Goal: Find specific page/section: Find specific page/section

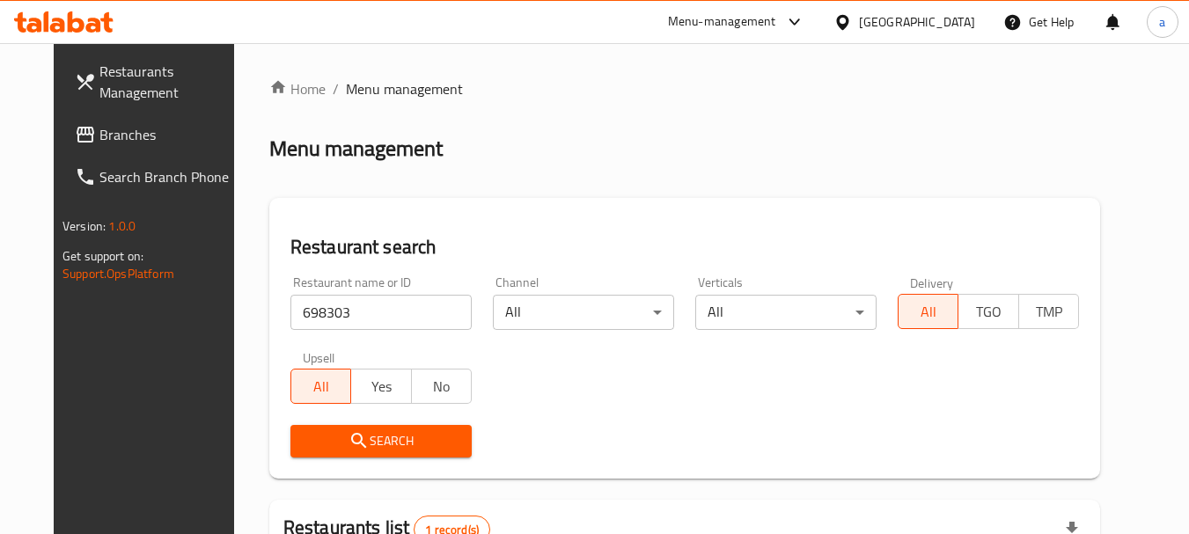
scroll to position [229, 0]
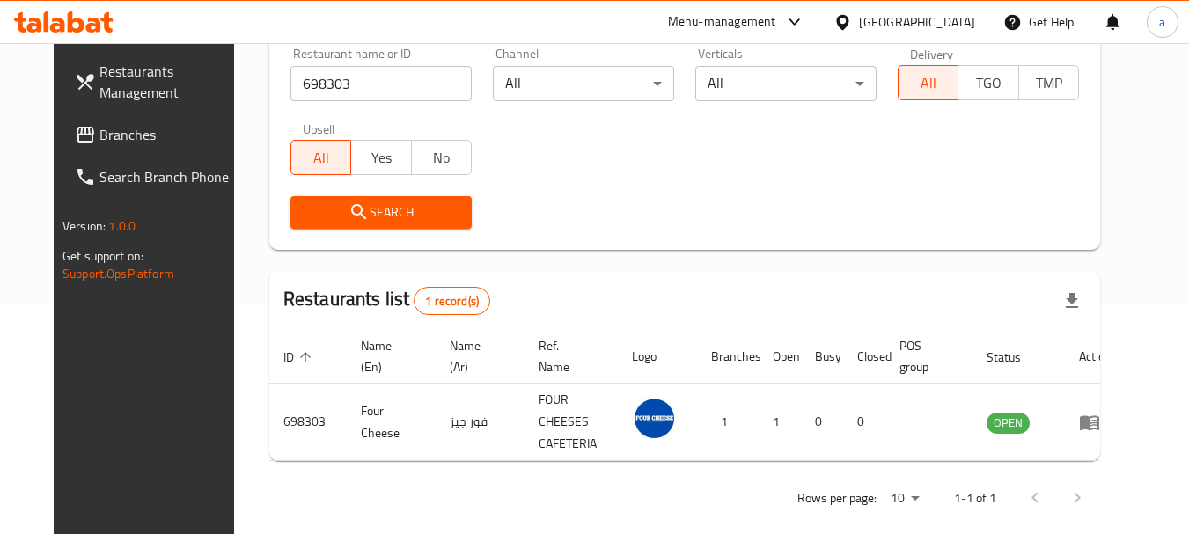
click at [99, 131] on span "Branches" at bounding box center [168, 134] width 139 height 21
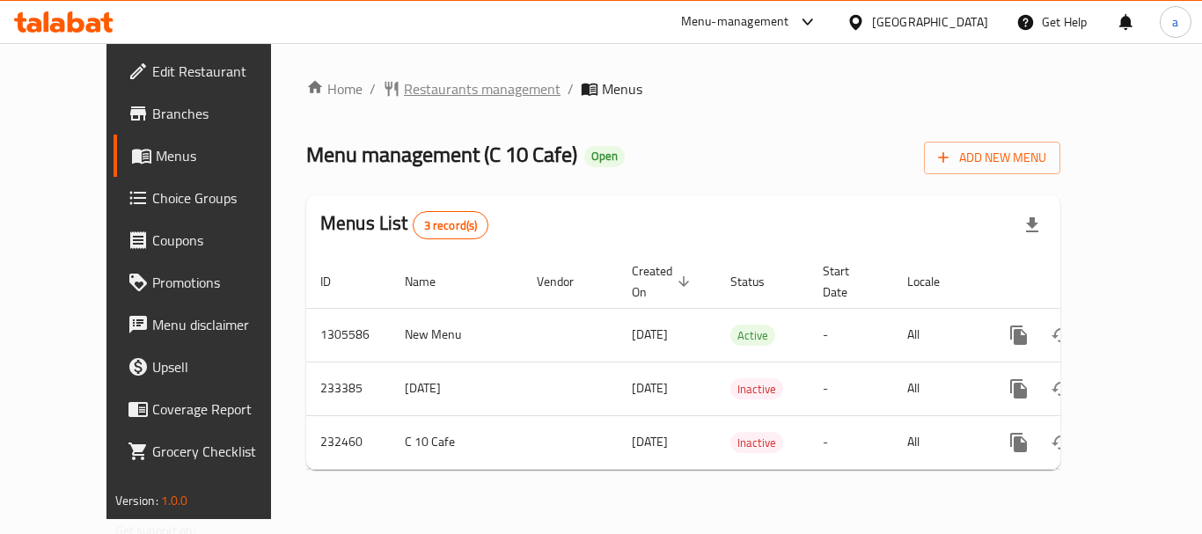
click at [422, 97] on span "Restaurants management" at bounding box center [482, 88] width 157 height 21
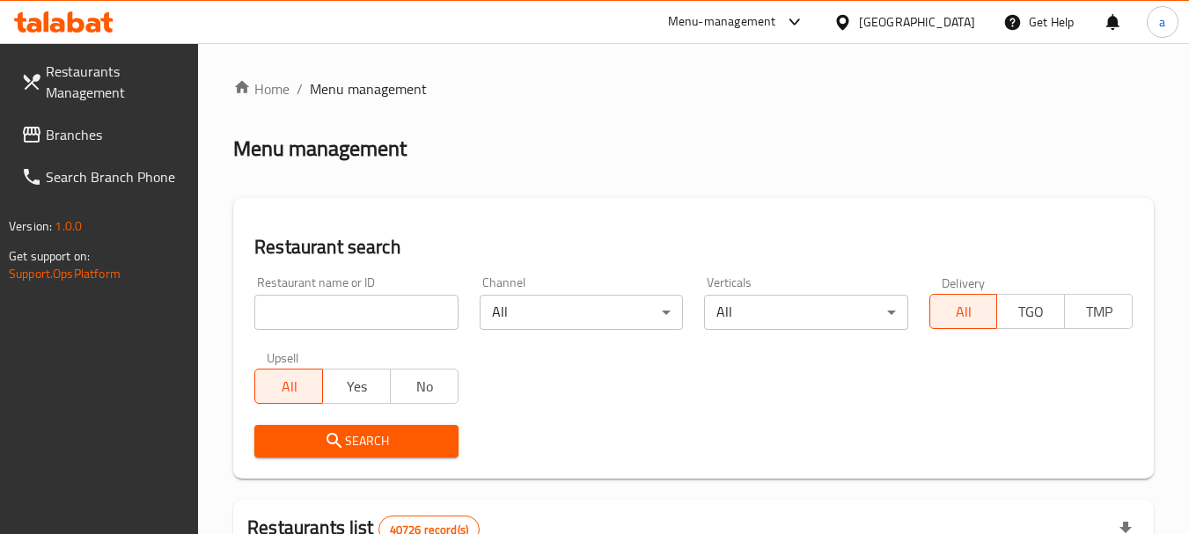
click at [399, 315] on input "search" at bounding box center [355, 312] width 203 height 35
paste input "626246"
type input "626246"
click at [402, 450] on span "Search" at bounding box center [355, 441] width 175 height 22
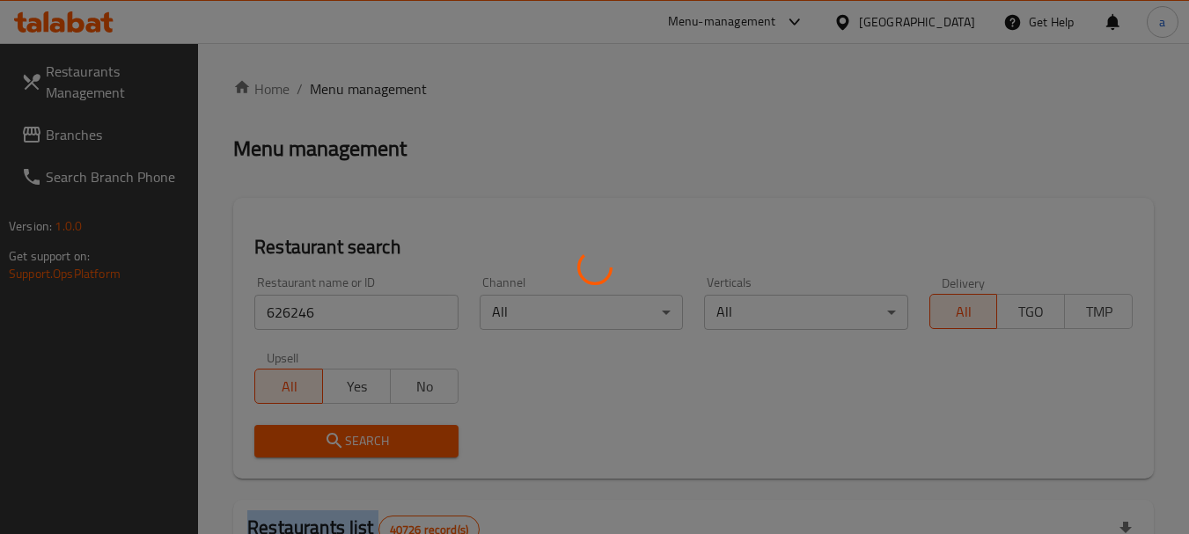
click at [402, 450] on div at bounding box center [594, 267] width 1189 height 534
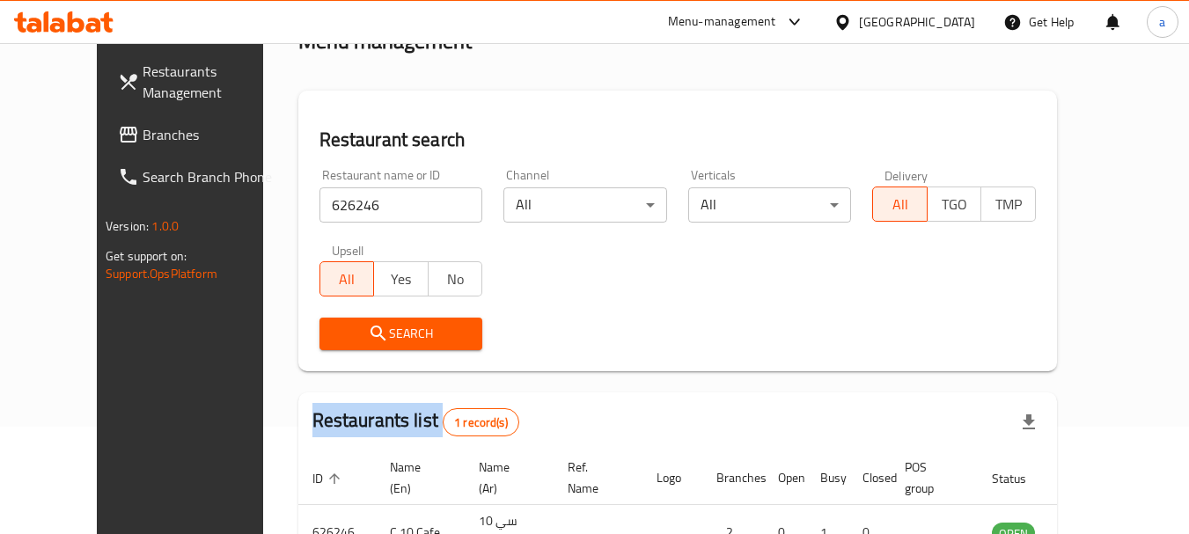
scroll to position [208, 0]
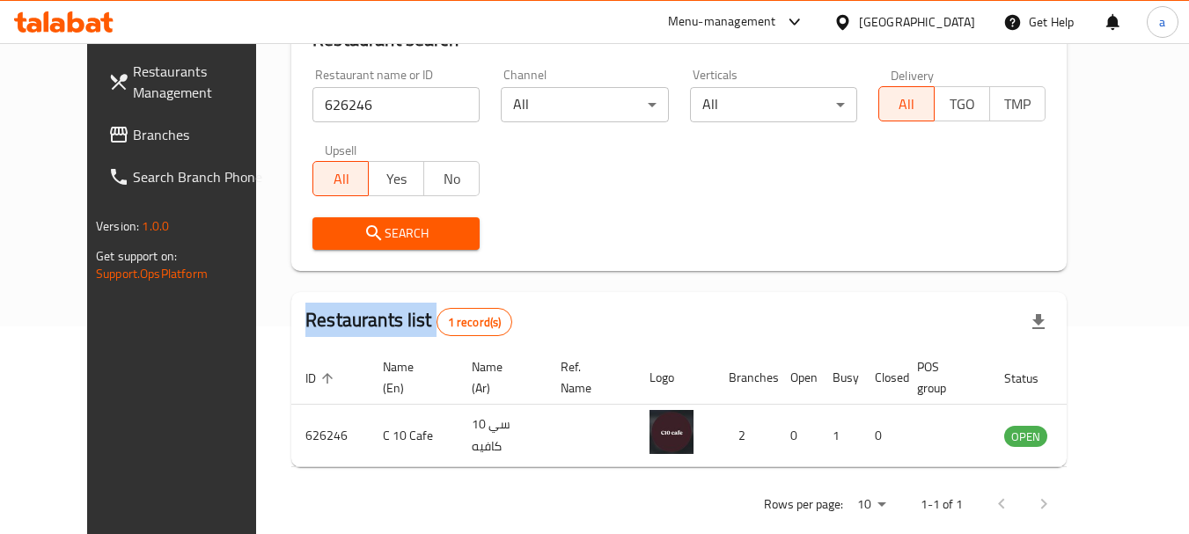
click at [133, 132] on span "Branches" at bounding box center [202, 134] width 139 height 21
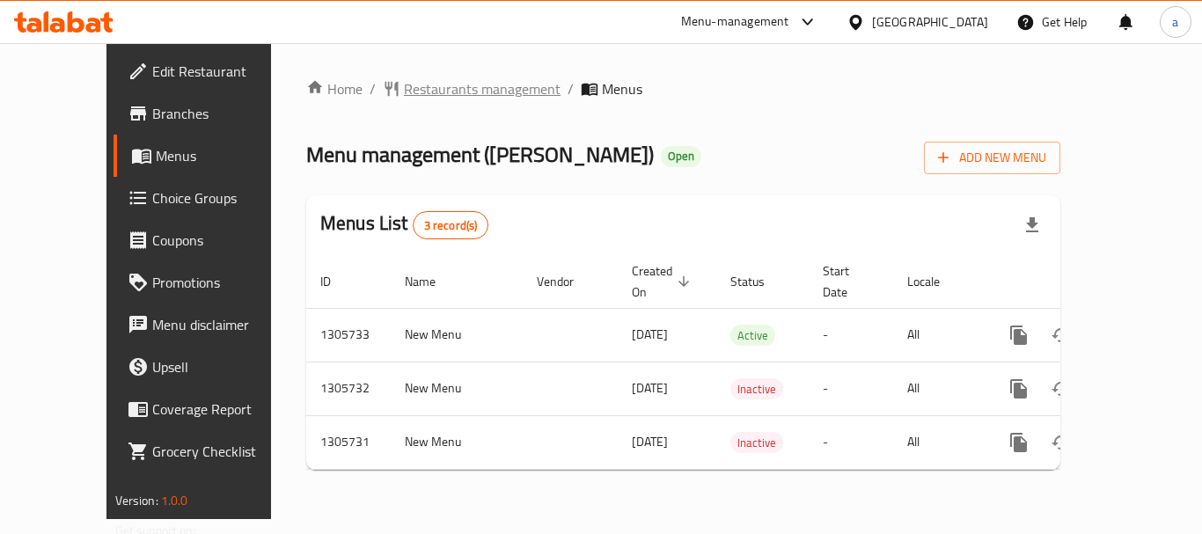
click at [433, 84] on span "Restaurants management" at bounding box center [482, 88] width 157 height 21
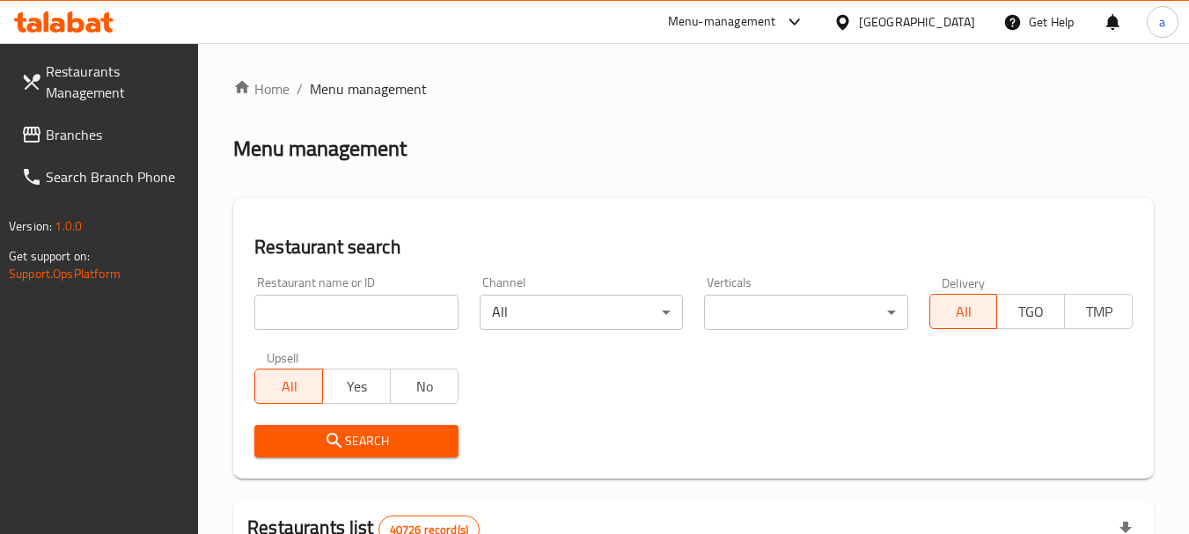
click at [371, 314] on input "search" at bounding box center [355, 312] width 203 height 35
paste input "703844"
type input "703844"
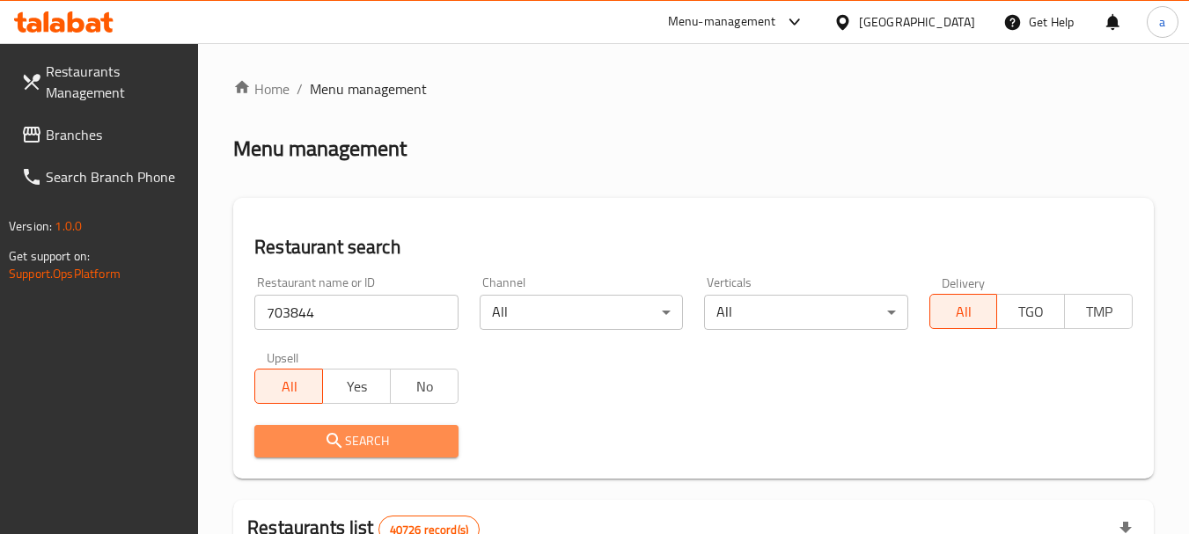
click at [411, 432] on span "Search" at bounding box center [355, 441] width 175 height 22
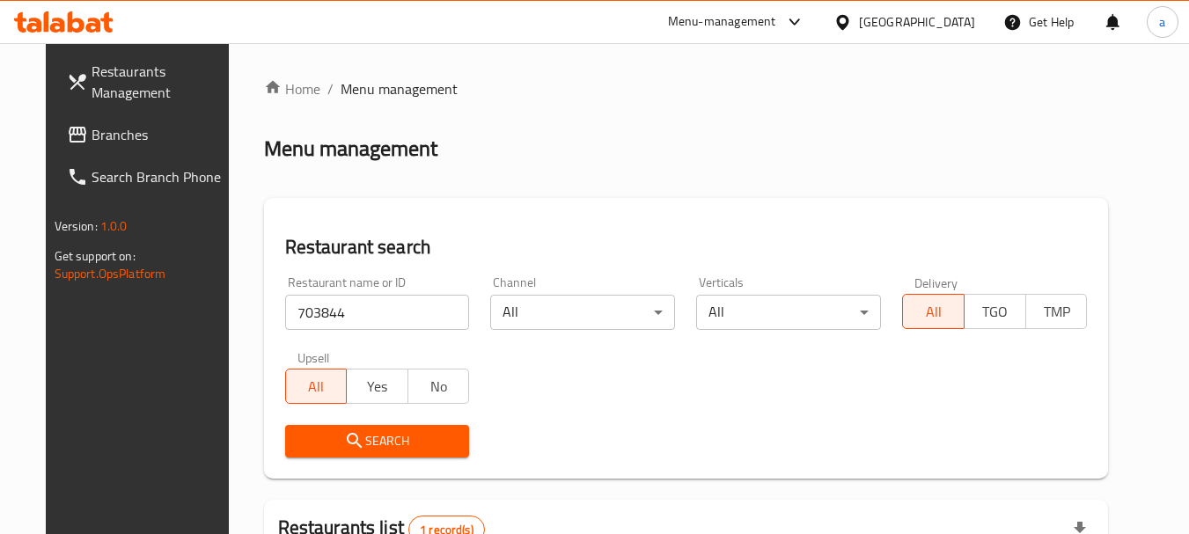
scroll to position [236, 0]
